Goal: Information Seeking & Learning: Check status

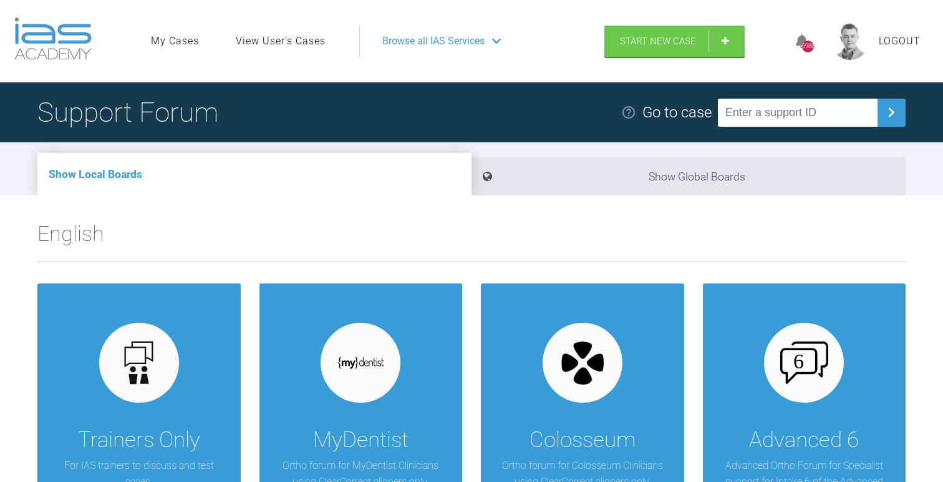
click at [294, 37] on link "View User's Cases" at bounding box center [281, 41] width 90 height 16
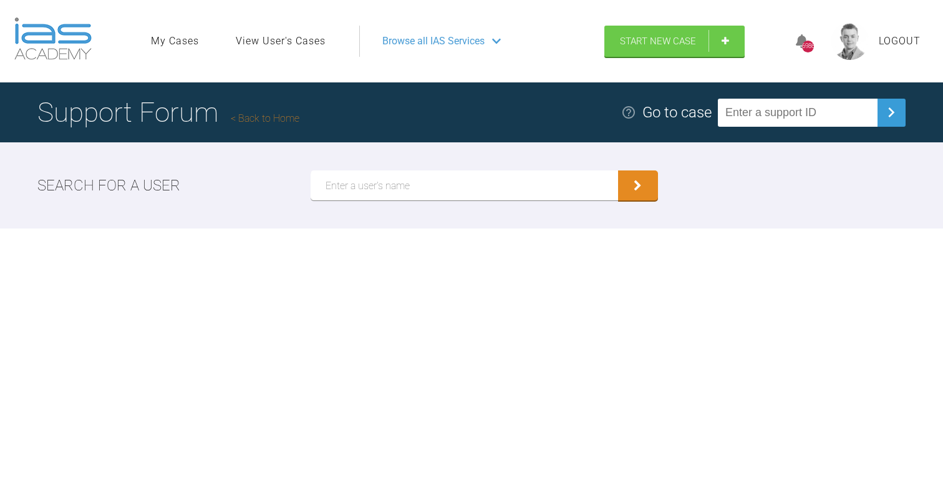
click at [419, 182] on input "text" at bounding box center [465, 185] width 308 height 30
click at [618, 170] on button "submit" at bounding box center [638, 185] width 40 height 30
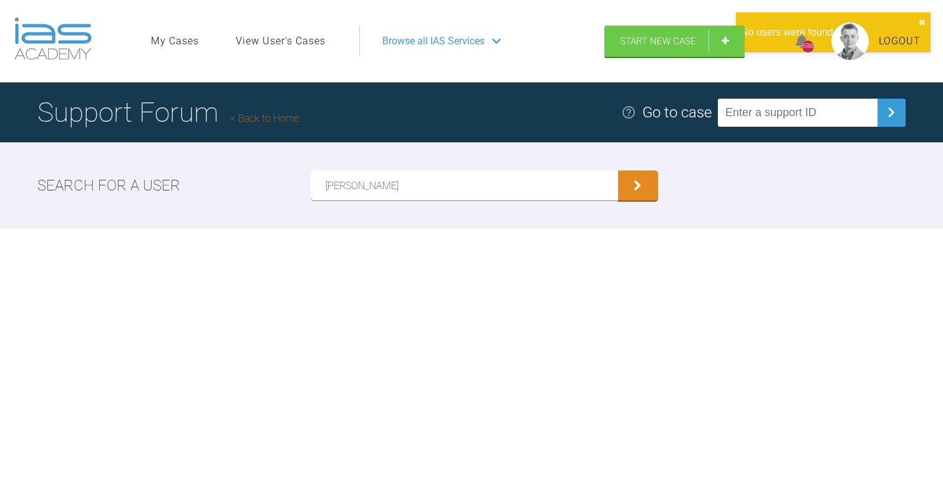
type input "[PERSON_NAME]"
click at [618, 170] on button "submit" at bounding box center [638, 185] width 40 height 30
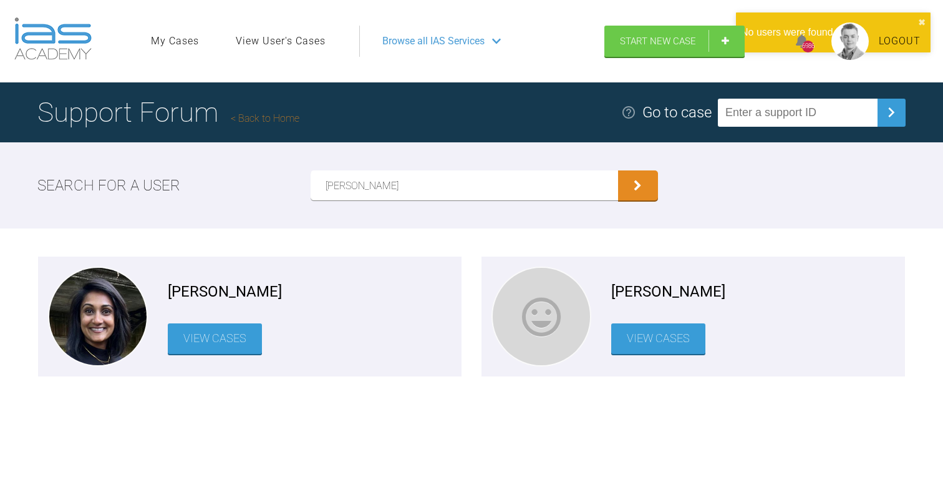
click at [231, 346] on link "View Cases" at bounding box center [215, 338] width 94 height 31
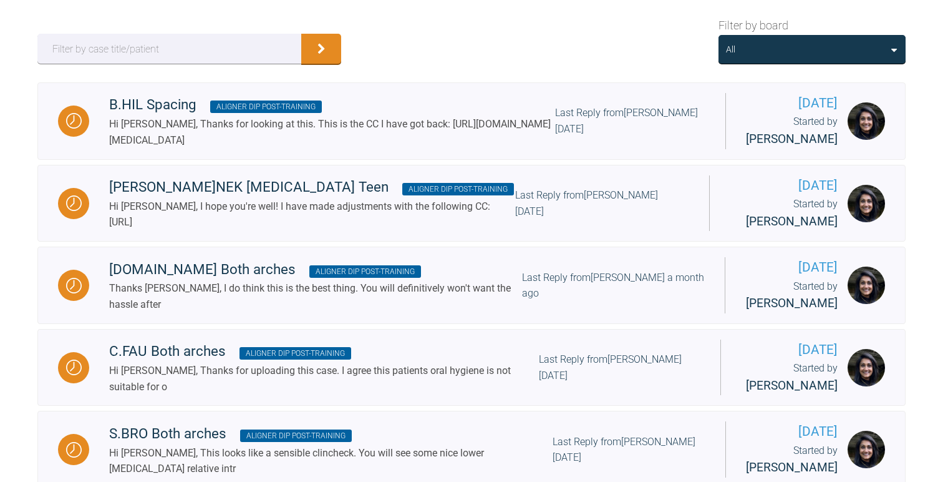
scroll to position [188, 0]
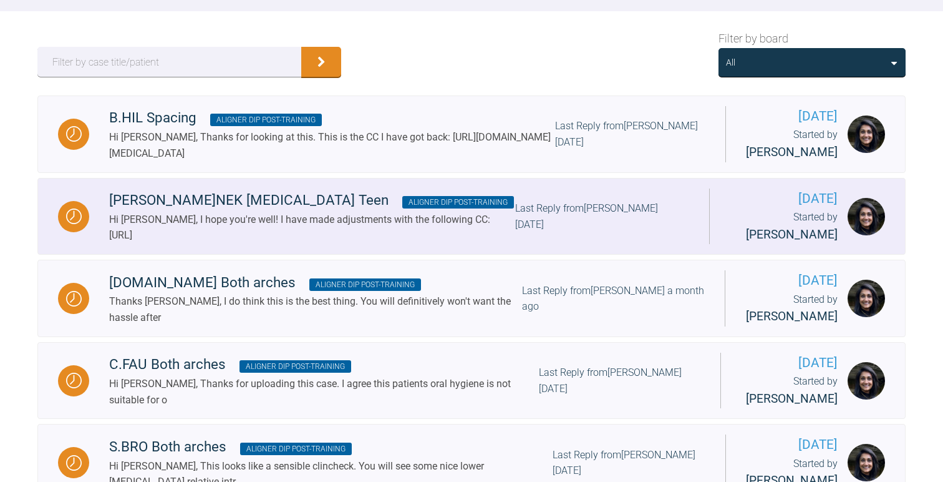
click at [256, 230] on div "Hi [PERSON_NAME], I hope you're well! I have made adjustments with the followin…" at bounding box center [312, 227] width 406 height 32
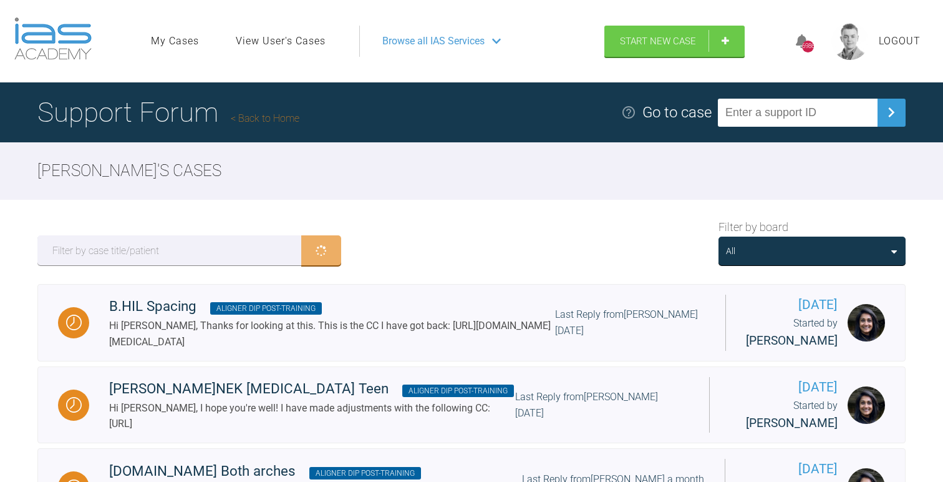
scroll to position [188, 0]
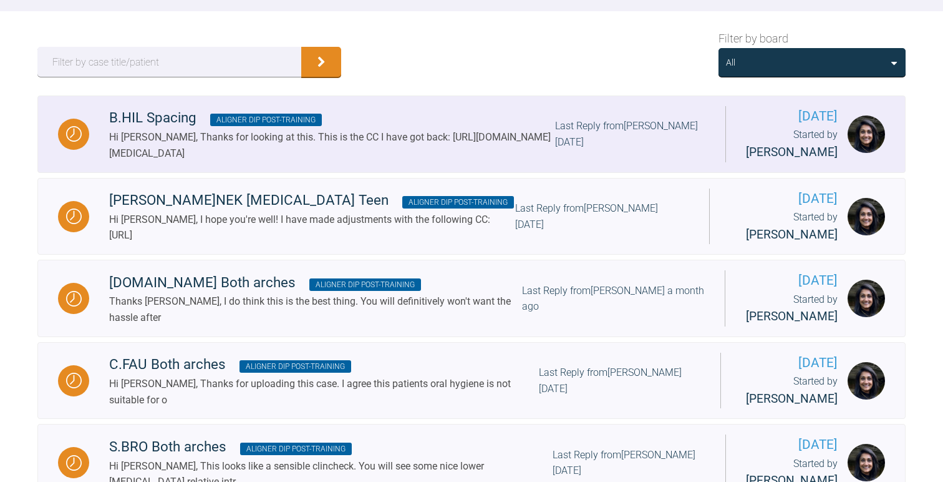
click at [178, 140] on div "Hi [PERSON_NAME], Thanks for looking at this. This is the CC I have got back: […" at bounding box center [332, 145] width 446 height 32
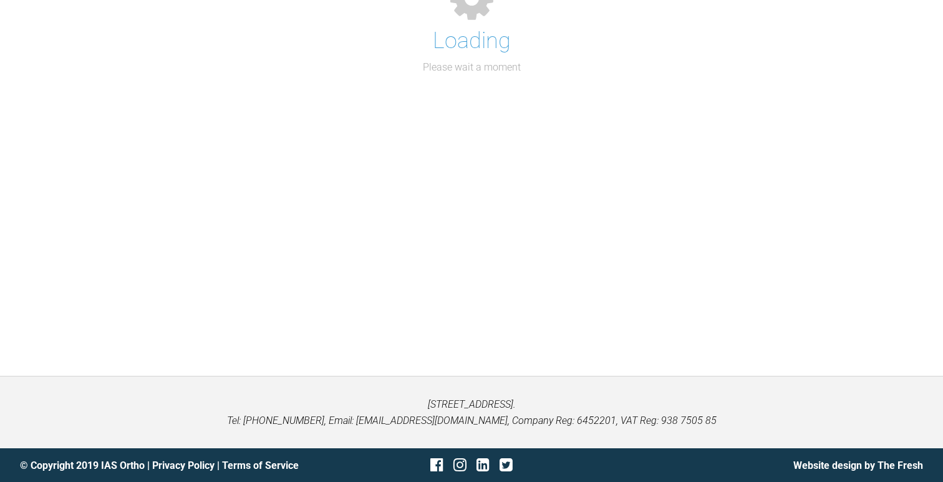
scroll to position [188, 0]
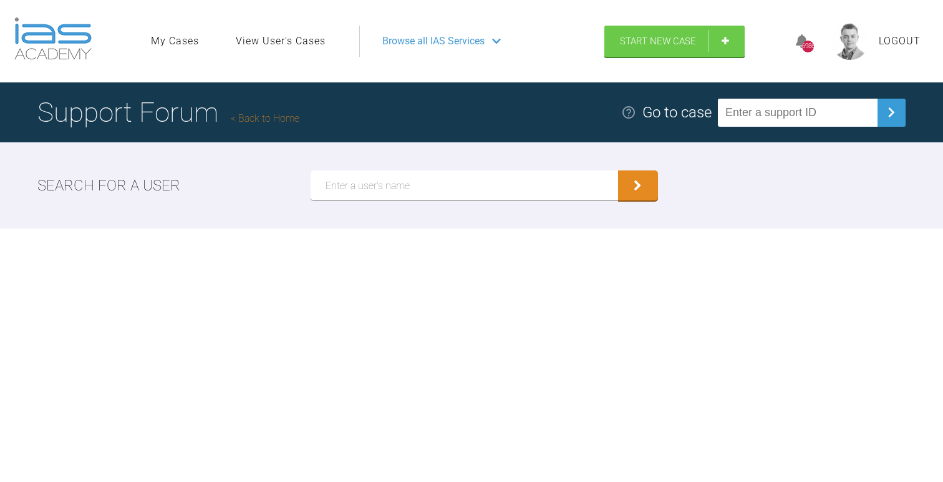
click at [800, 102] on input "text" at bounding box center [798, 113] width 160 height 28
paste input "CLAK7PXM"
type input "CLAK7PXM"
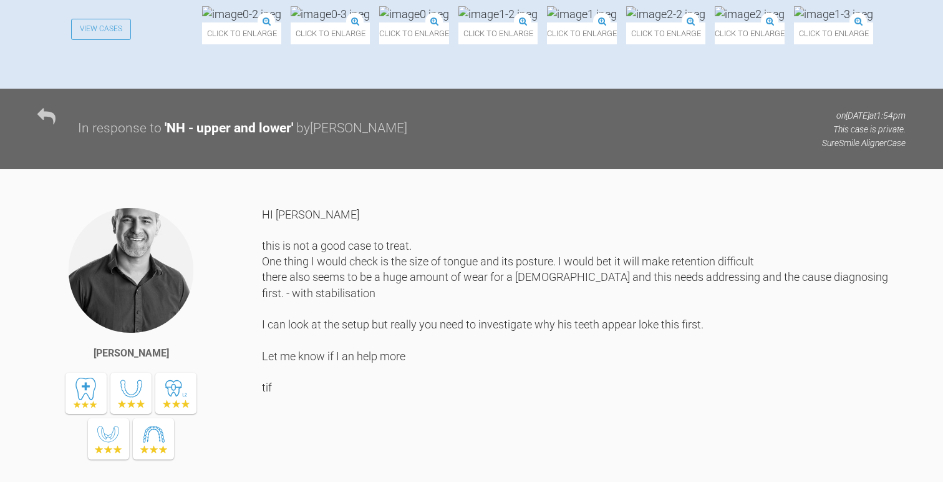
scroll to position [361, 0]
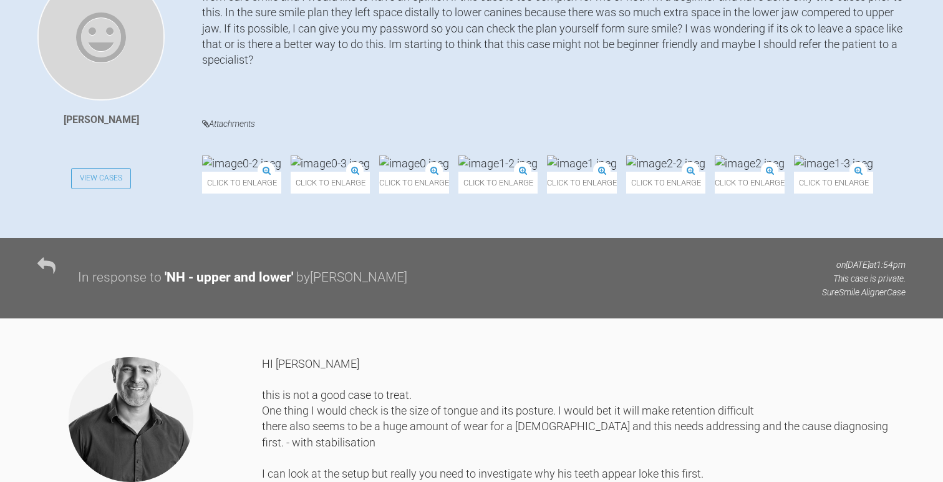
click at [626, 171] on img at bounding box center [665, 163] width 79 height 16
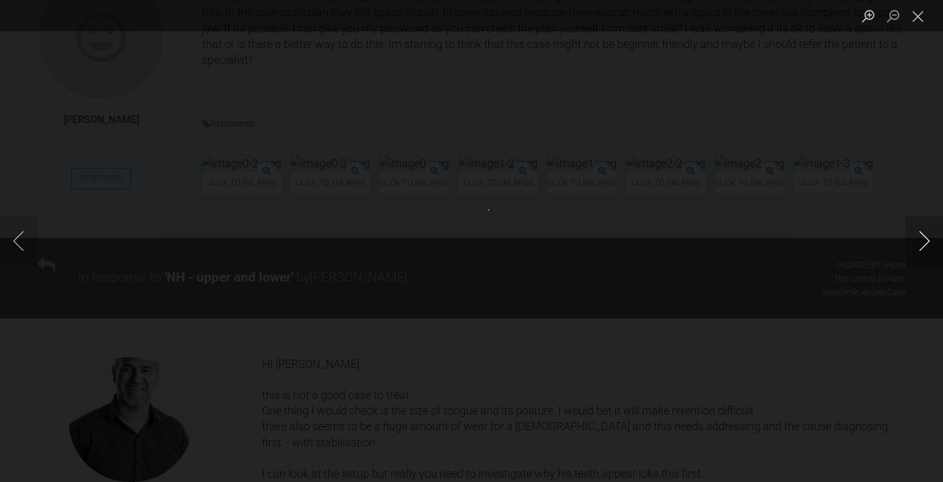
click at [930, 243] on button "Next image" at bounding box center [924, 241] width 37 height 50
click at [922, 19] on button "Close lightbox" at bounding box center [918, 16] width 25 height 22
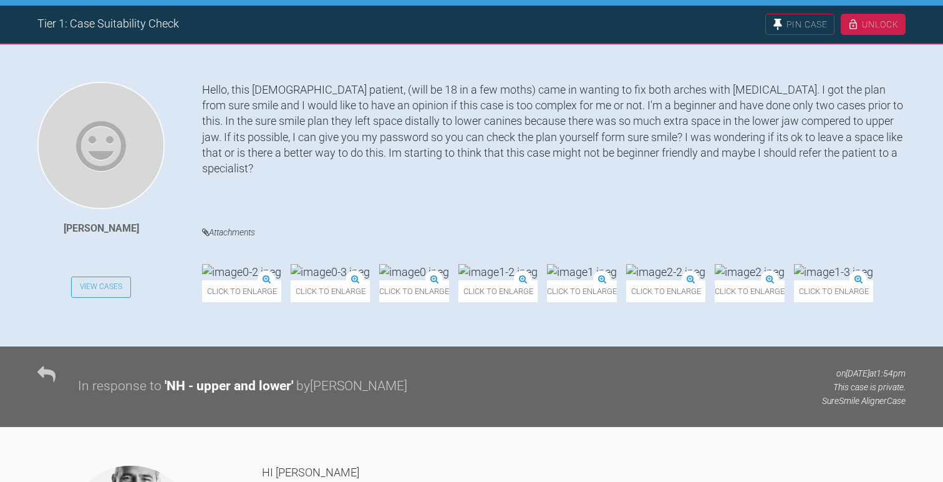
scroll to position [0, 0]
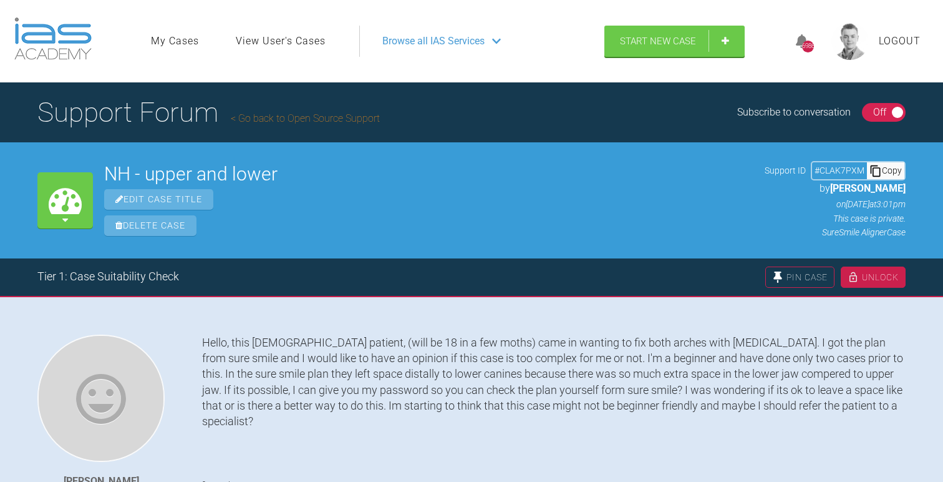
click at [323, 118] on link "Go back to Open Source Support" at bounding box center [305, 118] width 149 height 12
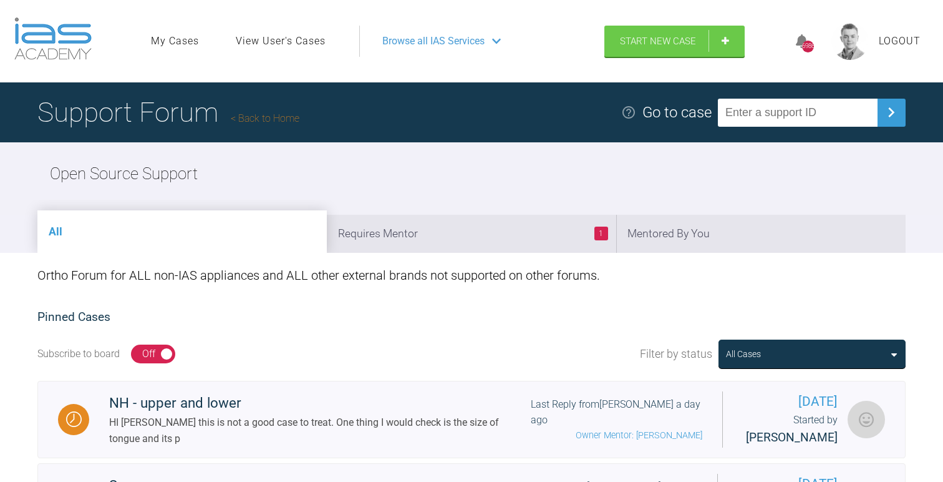
click at [811, 112] on input "text" at bounding box center [798, 113] width 160 height 28
paste input "RO7CMNPC"
type input "RO7CMNPC"
